Goal: Check status: Check status

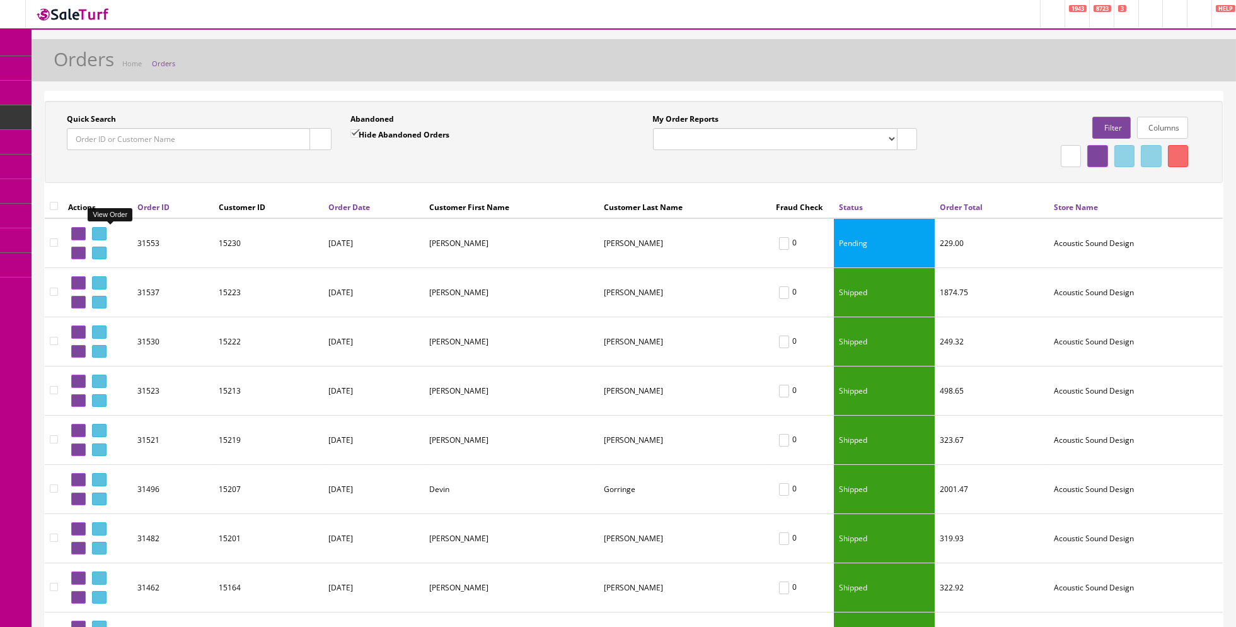
click at [103, 232] on icon at bounding box center [101, 233] width 3 height 7
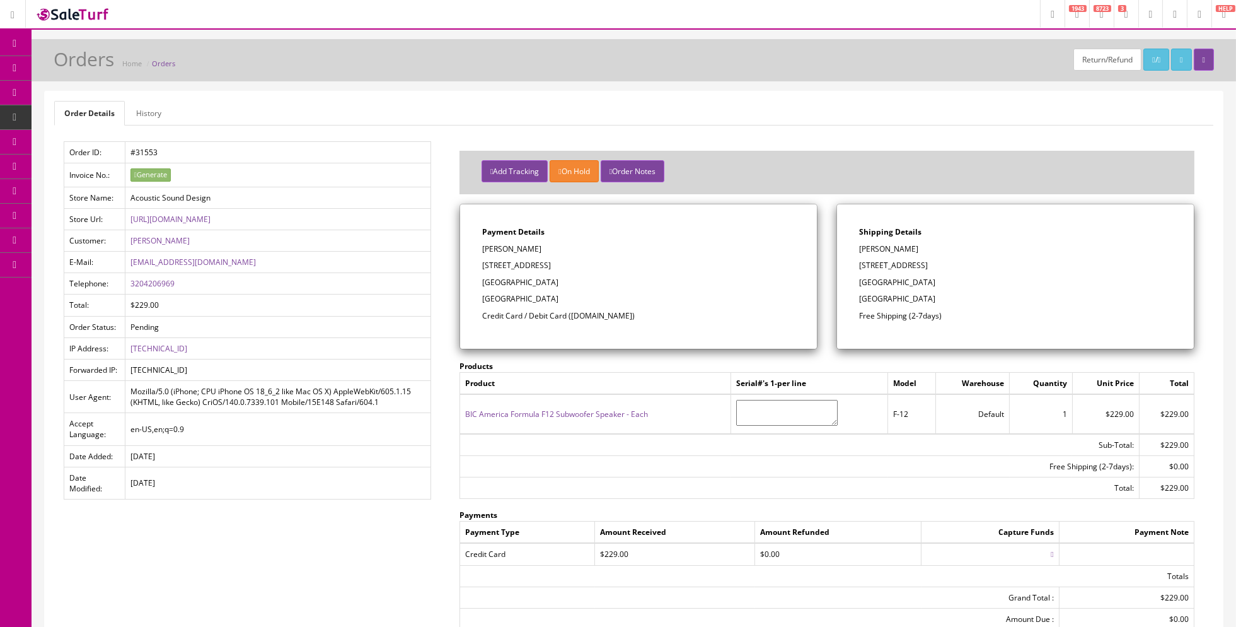
click at [165, 64] on link "Orders" at bounding box center [163, 63] width 23 height 9
